Goal: Task Accomplishment & Management: Manage account settings

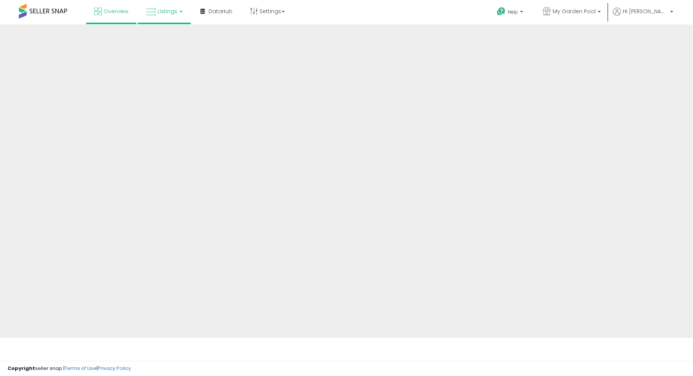
click at [175, 8] on span "Listings" at bounding box center [168, 12] width 20 height 8
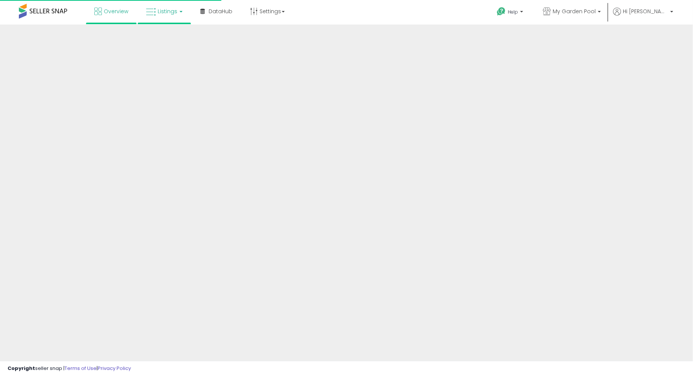
click at [178, 11] on link "Listings" at bounding box center [164, 11] width 48 height 23
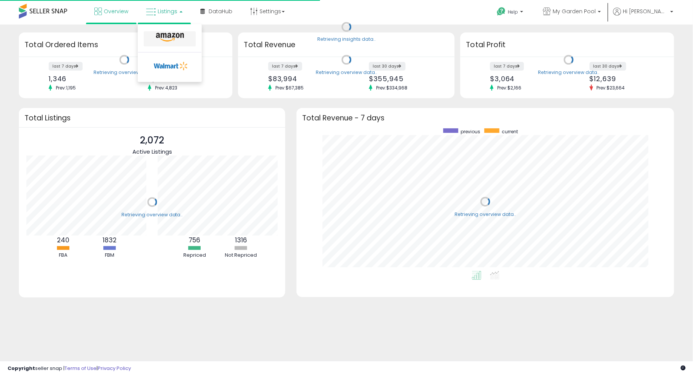
scroll to position [143, 362]
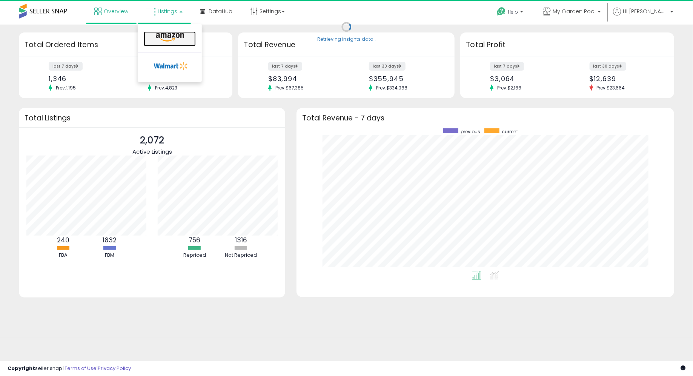
click at [171, 45] on link at bounding box center [170, 38] width 52 height 15
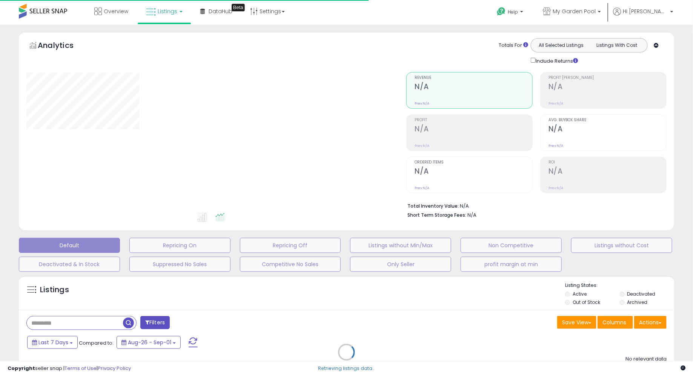
click at [78, 321] on div "Retrieving listings data.." at bounding box center [346, 358] width 666 height 172
click at [76, 324] on div "Retrieving listings data.." at bounding box center [346, 358] width 666 height 172
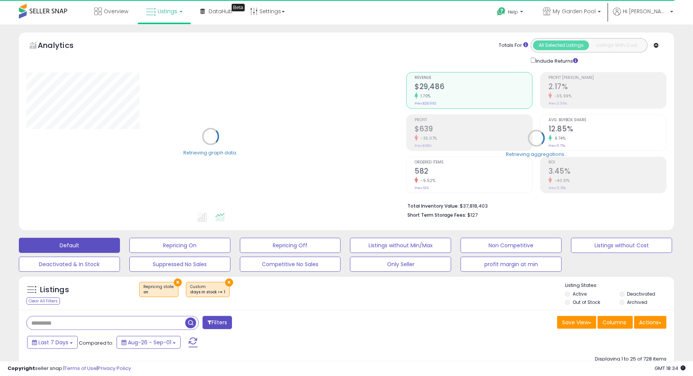
click at [76, 324] on input "text" at bounding box center [106, 322] width 158 height 13
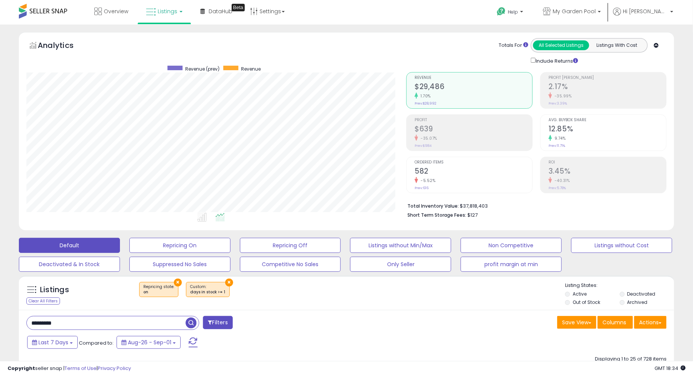
scroll to position [155, 380]
type input "*********"
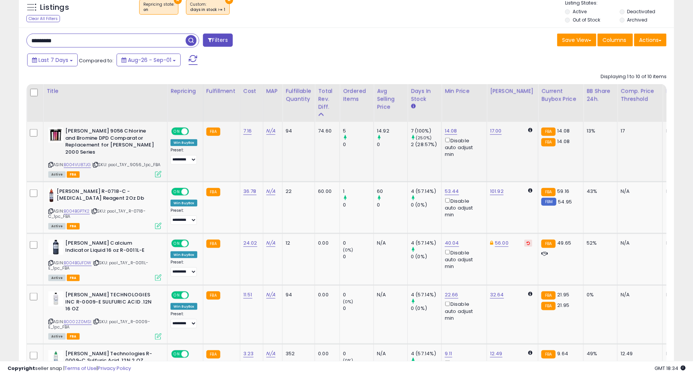
click at [156, 167] on div "ASIN: B004VU87JG | SKU: pool_TAY_9056_1pc_FBA Active FBA" at bounding box center [104, 151] width 113 height 49
click at [156, 171] on icon at bounding box center [158, 174] width 6 height 6
click at [154, 219] on div "ASIN: B004BGP7K2 | SKU: pool_TAY_R-0718-C_1pc_FBA Active FBA" at bounding box center [104, 208] width 113 height 40
click at [155, 223] on icon at bounding box center [158, 226] width 6 height 6
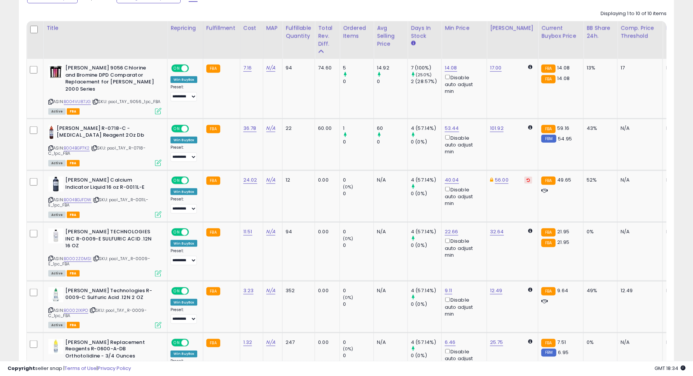
scroll to position [349, 0]
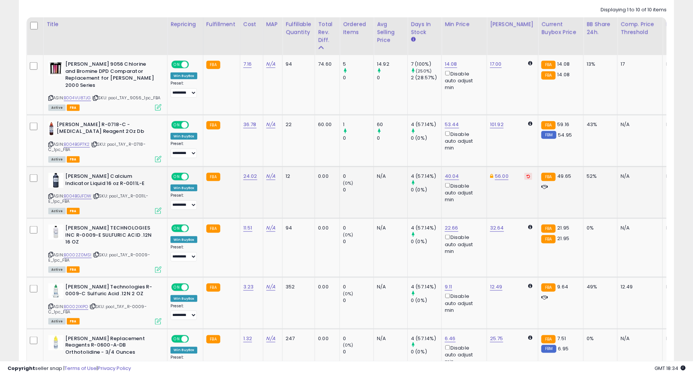
click at [157, 212] on td "[PERSON_NAME] Calcium Indicator Liquid 16 oz R-0011L-E ASIN: B004BGJFDW | SKU: …" at bounding box center [105, 192] width 124 height 52
click at [157, 210] on icon at bounding box center [158, 210] width 6 height 6
click at [158, 266] on icon at bounding box center [158, 269] width 6 height 6
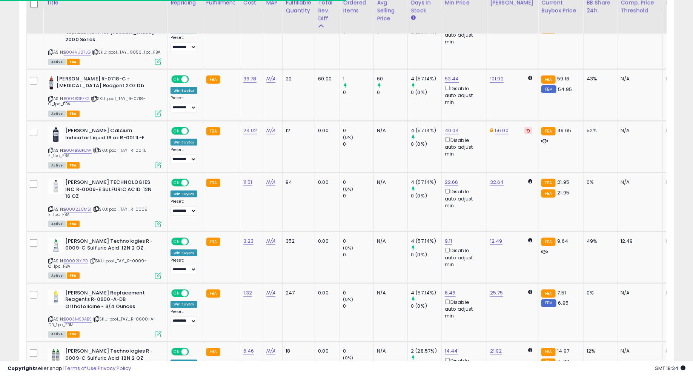
scroll to position [400, 0]
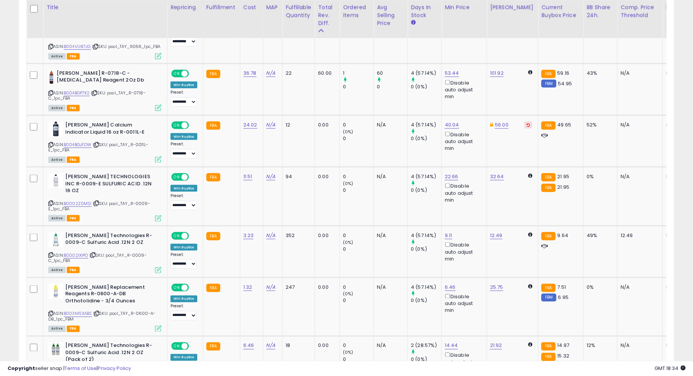
click at [158, 267] on icon at bounding box center [158, 270] width 6 height 6
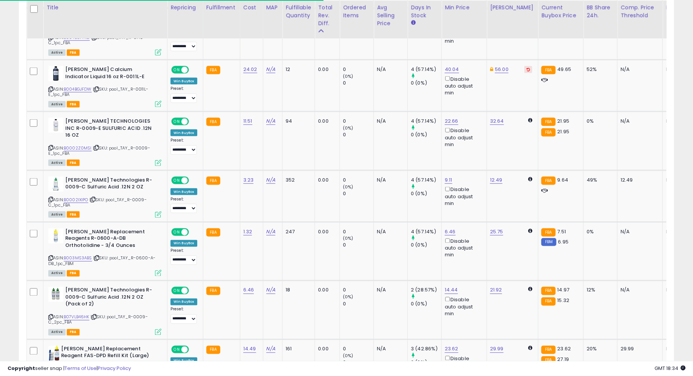
scroll to position [457, 0]
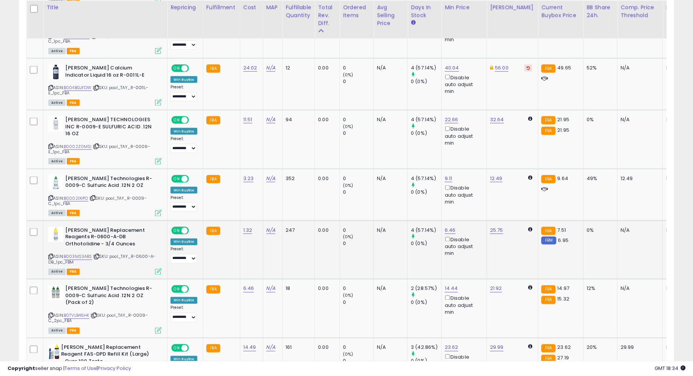
click at [158, 268] on icon at bounding box center [158, 271] width 6 height 6
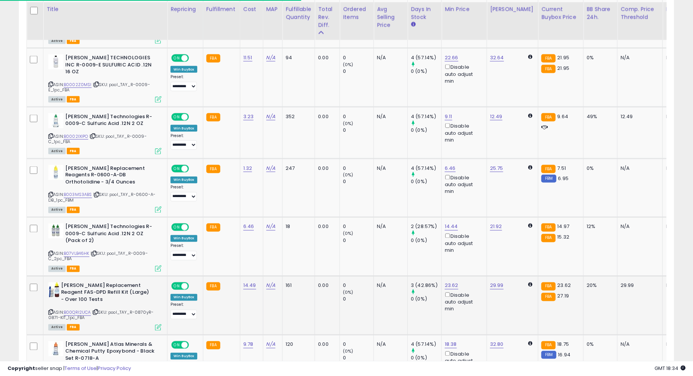
scroll to position [521, 0]
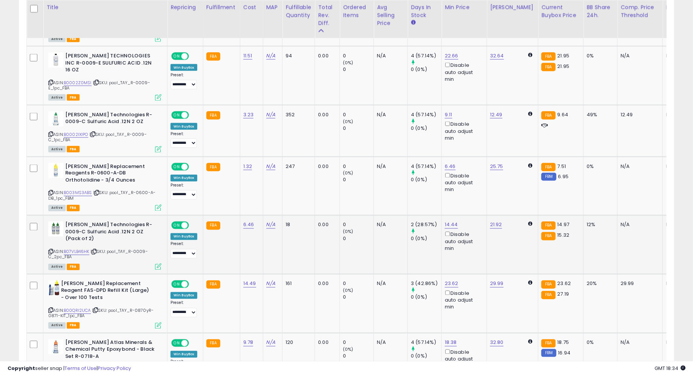
click at [158, 263] on icon at bounding box center [158, 266] width 6 height 6
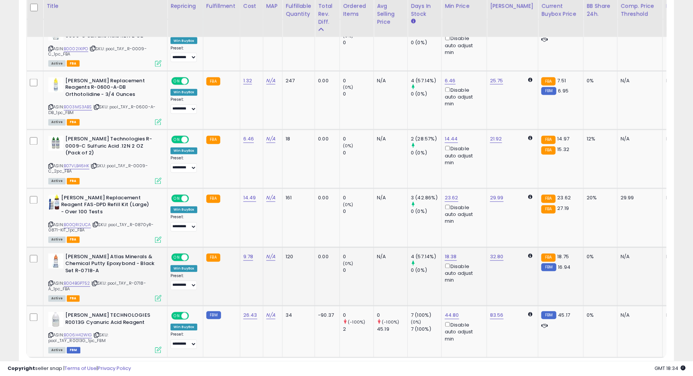
scroll to position [609, 0]
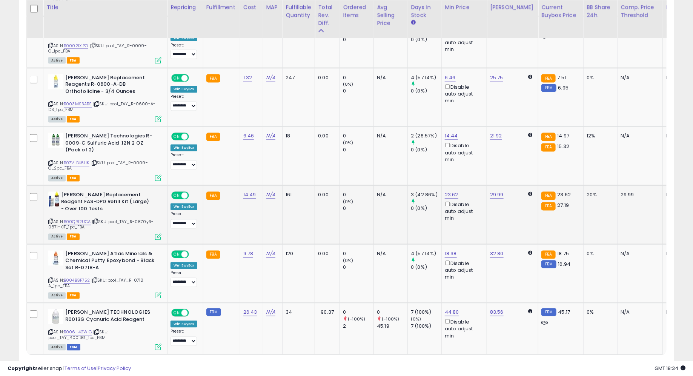
click at [155, 233] on icon at bounding box center [158, 236] width 6 height 6
click at [156, 292] on icon at bounding box center [158, 295] width 6 height 6
click at [160, 323] on div "ASIN: B006H42WIG | SKU: pool_TAY_R0013G_1pc_FBM Active FBM" at bounding box center [104, 329] width 113 height 40
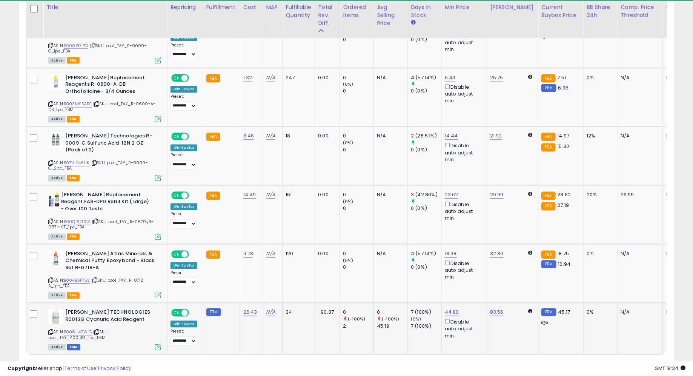
click at [160, 344] on icon at bounding box center [158, 347] width 6 height 6
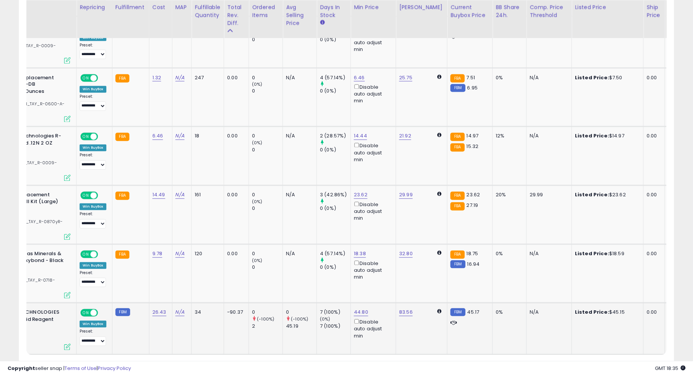
scroll to position [0, 0]
